Goal: Check status: Check status

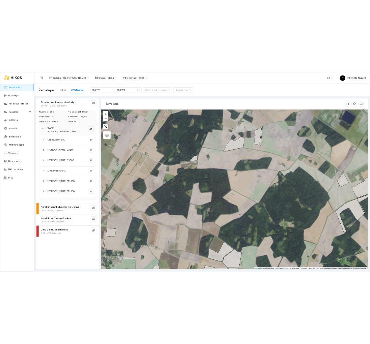
scroll to position [2, 0]
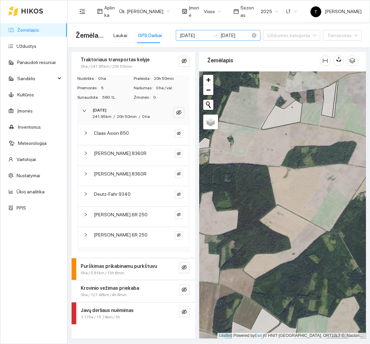
click at [194, 35] on input "[DATE]" at bounding box center [195, 35] width 30 height 7
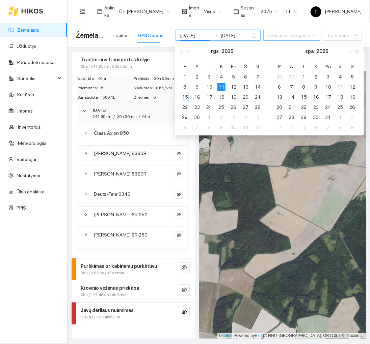
click at [305, 40] on input "search" at bounding box center [289, 35] width 44 height 10
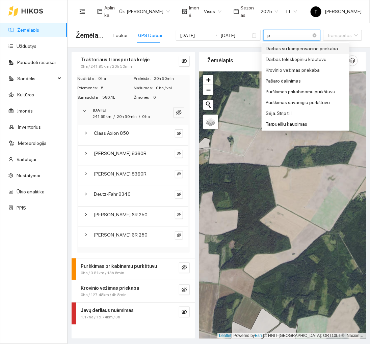
type input "pu"
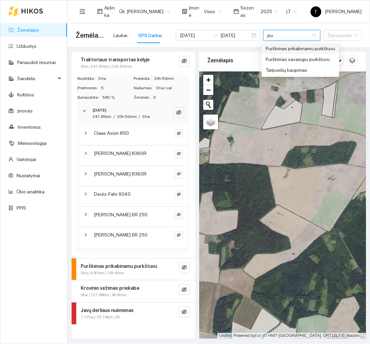
click at [325, 52] on div "Purškimas prikabinamu purkštuvu" at bounding box center [301, 48] width 70 height 7
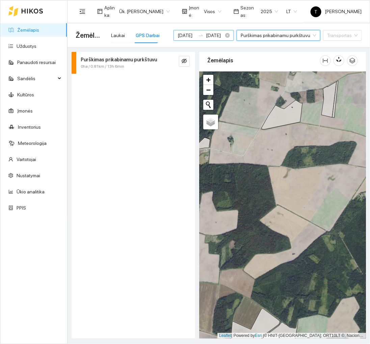
click at [189, 33] on input "[DATE]" at bounding box center [186, 35] width 18 height 7
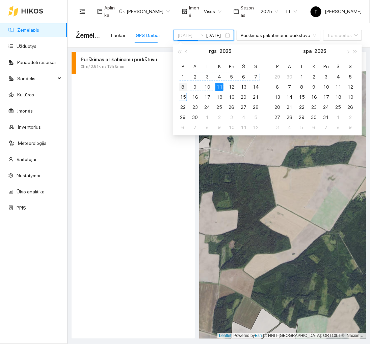
type input "[DATE]"
click at [182, 85] on div "8" at bounding box center [183, 87] width 8 height 8
type input "[DATE]"
click at [257, 88] on div "14" at bounding box center [256, 87] width 8 height 8
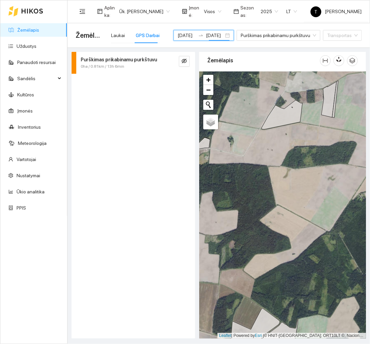
click at [95, 161] on div "Purškimas prikabinamu purkštuvu 0ha / 0.81km / 13h 6min" at bounding box center [133, 195] width 123 height 287
click at [184, 60] on icon "eye-invisible" at bounding box center [184, 60] width 5 height 5
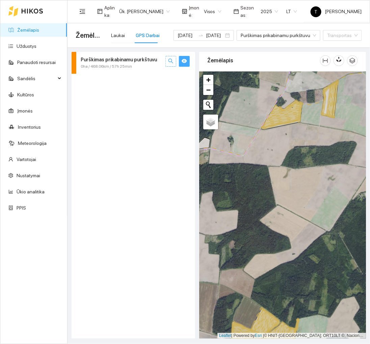
click at [174, 62] on button "button" at bounding box center [170, 61] width 11 height 11
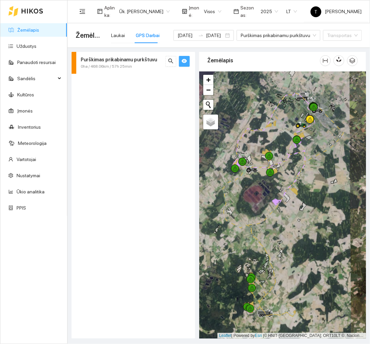
click at [229, 304] on div at bounding box center [282, 206] width 167 height 268
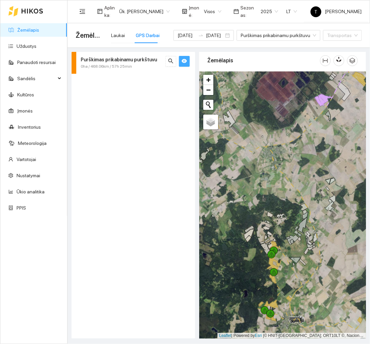
click at [243, 302] on div at bounding box center [282, 206] width 167 height 268
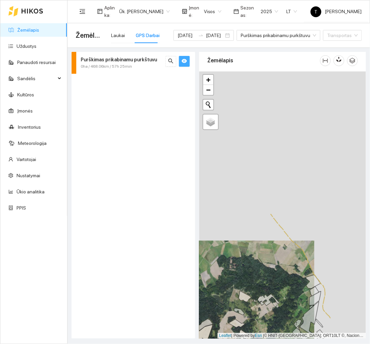
drag, startPoint x: 333, startPoint y: 212, endPoint x: 273, endPoint y: 381, distance: 180.0
click at [273, 344] on html "Žemėlapis Užduotys Panaudoti resursai Sandėlis Kultūros Įmonės Inventorius Mete…" at bounding box center [185, 172] width 370 height 344
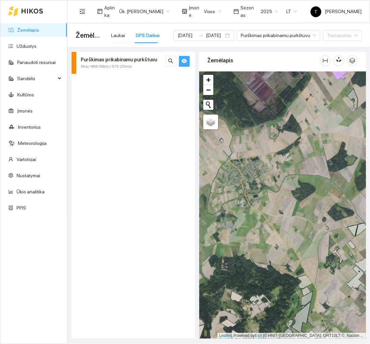
drag, startPoint x: 320, startPoint y: 132, endPoint x: 403, endPoint y: 163, distance: 88.6
click at [370, 163] on html "Žemėlapis Užduotys Panaudoti resursai Sandėlis Kultūros Įmonės Inventorius Mete…" at bounding box center [185, 172] width 370 height 344
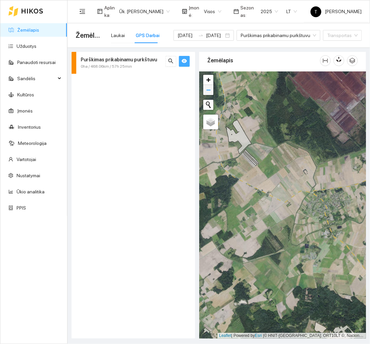
click at [206, 88] on span "−" at bounding box center [208, 90] width 4 height 8
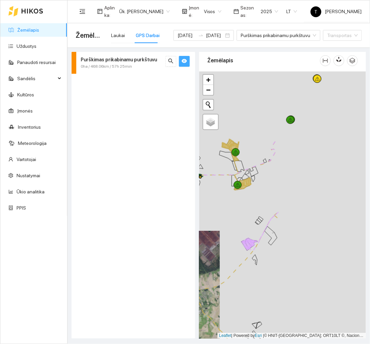
drag, startPoint x: 345, startPoint y: 138, endPoint x: 239, endPoint y: 231, distance: 141.6
click at [239, 231] on div at bounding box center [282, 206] width 167 height 268
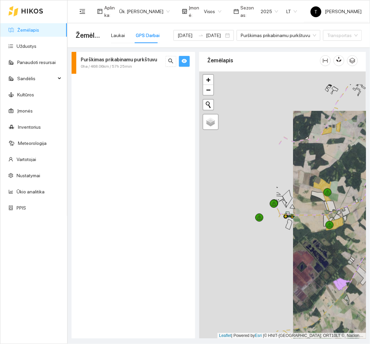
drag, startPoint x: 254, startPoint y: 188, endPoint x: 347, endPoint y: 227, distance: 100.6
click at [347, 227] on div at bounding box center [282, 206] width 167 height 268
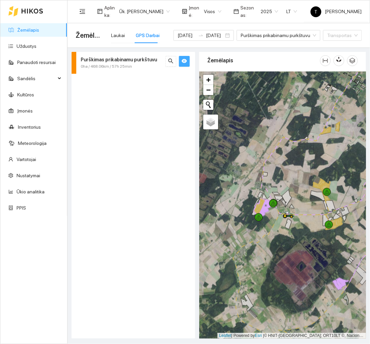
click at [256, 244] on div at bounding box center [282, 206] width 167 height 268
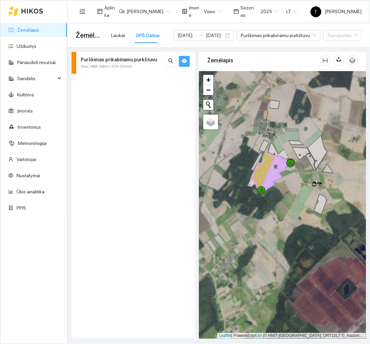
click at [265, 220] on div at bounding box center [282, 206] width 167 height 268
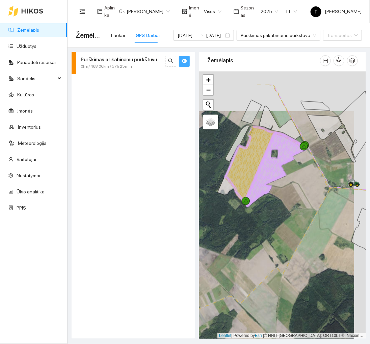
drag, startPoint x: 287, startPoint y: 198, endPoint x: 275, endPoint y: 238, distance: 41.6
click at [275, 238] on div at bounding box center [282, 206] width 167 height 268
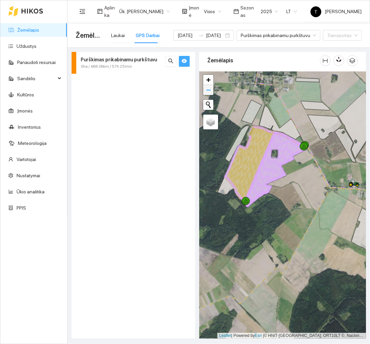
click at [211, 87] on link "−" at bounding box center [208, 90] width 10 height 10
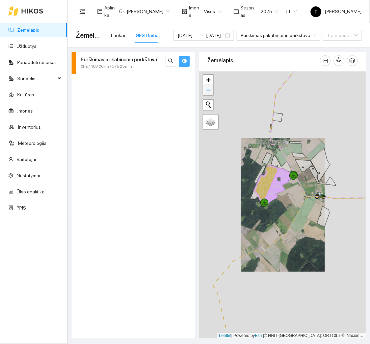
click at [211, 87] on link "−" at bounding box center [208, 90] width 10 height 10
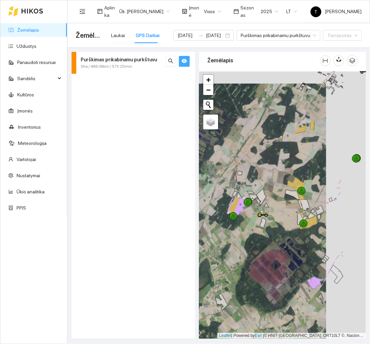
drag, startPoint x: 347, startPoint y: 243, endPoint x: 307, endPoint y: 255, distance: 41.9
click at [307, 255] on div at bounding box center [282, 206] width 167 height 268
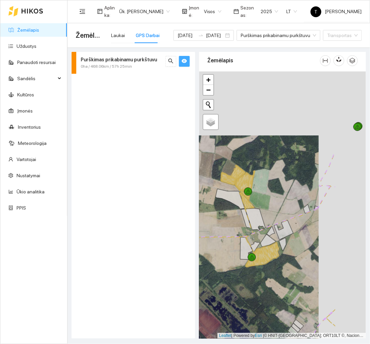
drag, startPoint x: 338, startPoint y: 215, endPoint x: 291, endPoint y: 280, distance: 80.1
click at [291, 280] on div at bounding box center [282, 206] width 167 height 268
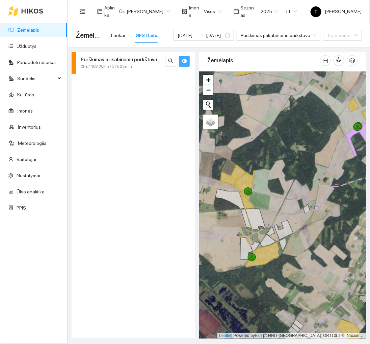
click at [202, 92] on div "+ −" at bounding box center [207, 85] width 11 height 22
click at [204, 92] on link "−" at bounding box center [208, 90] width 10 height 10
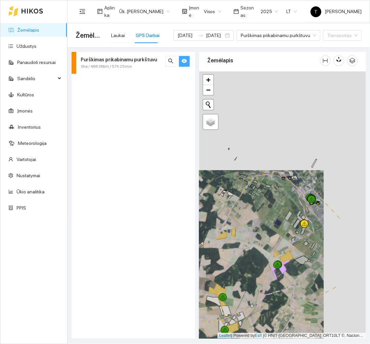
drag, startPoint x: 322, startPoint y: 190, endPoint x: 279, endPoint y: 289, distance: 107.9
click at [279, 289] on div at bounding box center [282, 206] width 167 height 268
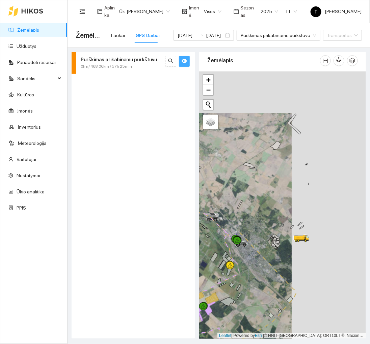
drag, startPoint x: 344, startPoint y: 194, endPoint x: 270, endPoint y: 236, distance: 85.0
click at [270, 236] on div at bounding box center [282, 206] width 167 height 268
